Goal: Check status: Check status

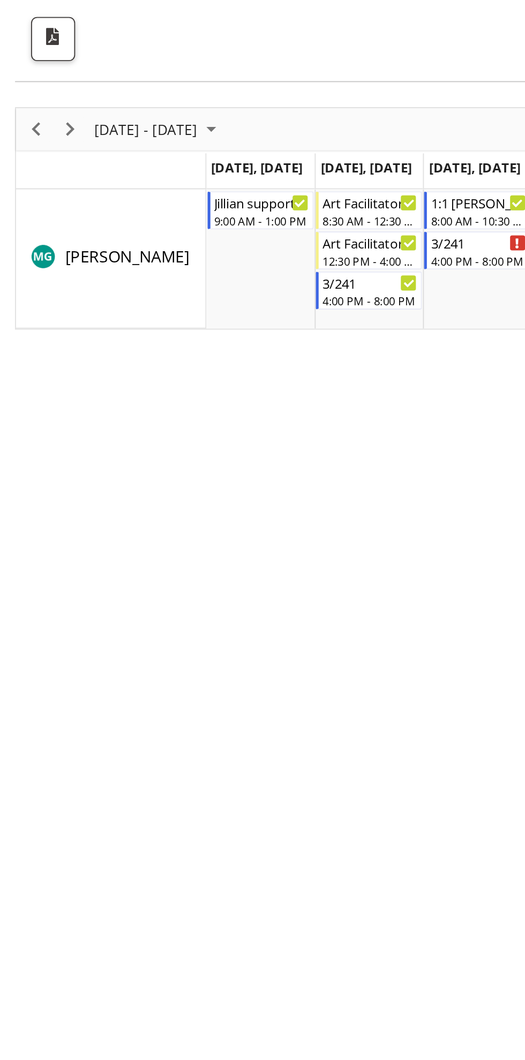
click at [167, 502] on div "[DATE] - [DATE] [DATE] Day Week Fortnight Month calendar Month Agenda Time Scal…" at bounding box center [262, 359] width 509 height 428
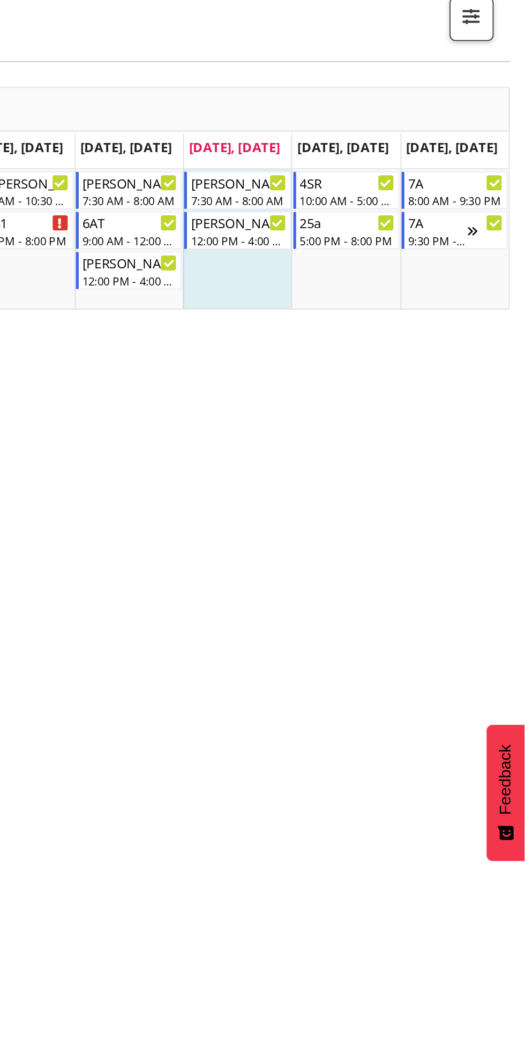
click at [263, 386] on div "[DATE] - [DATE] [DATE] Day Week Fortnight Month calendar Month Agenda Time Scal…" at bounding box center [262, 359] width 509 height 428
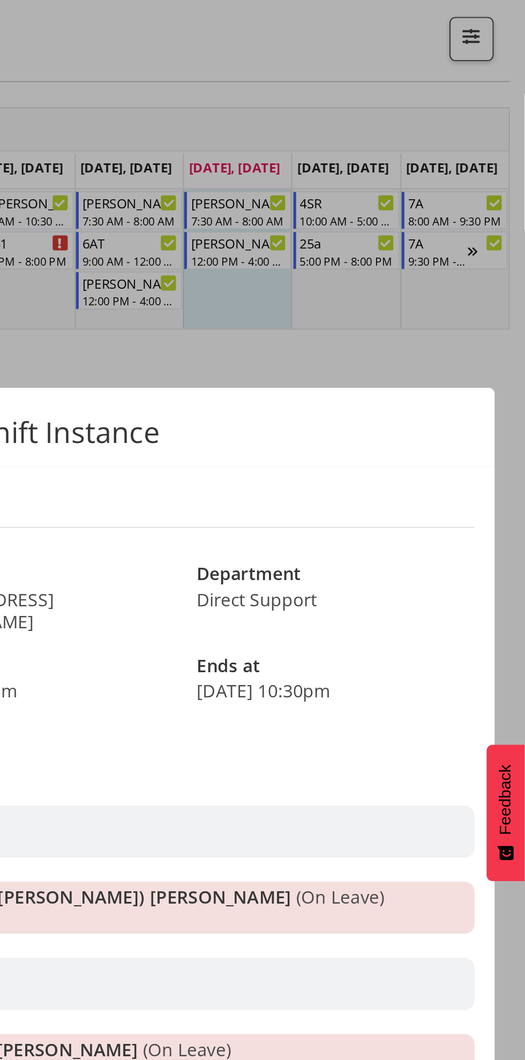
click at [462, 294] on div "View Shift Instance Shift Details Notes Name 7A Location 7a [PERSON_NAME] Ave D…" at bounding box center [262, 530] width 514 height 508
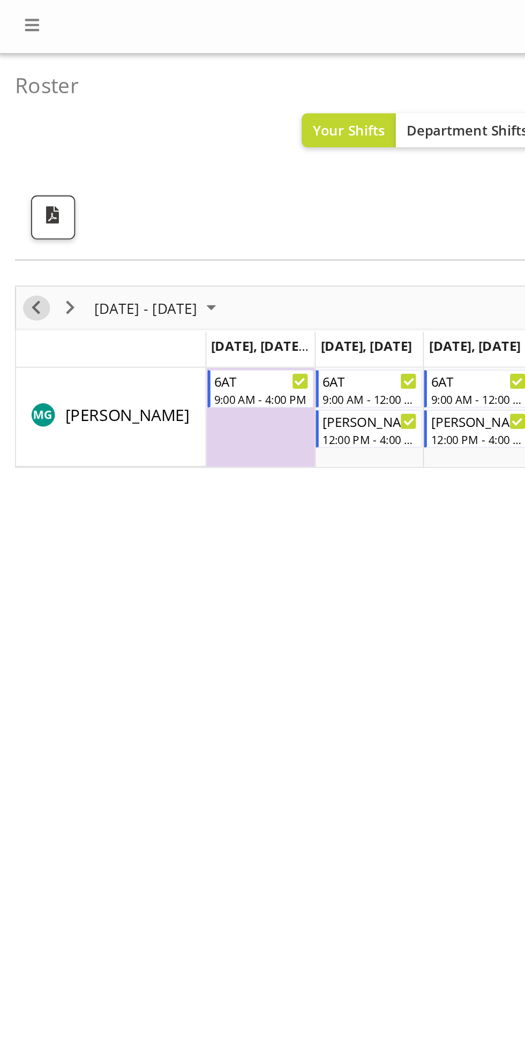
click at [21, 166] on span "Previous" at bounding box center [19, 164] width 13 height 13
